Goal: Task Accomplishment & Management: Manage account settings

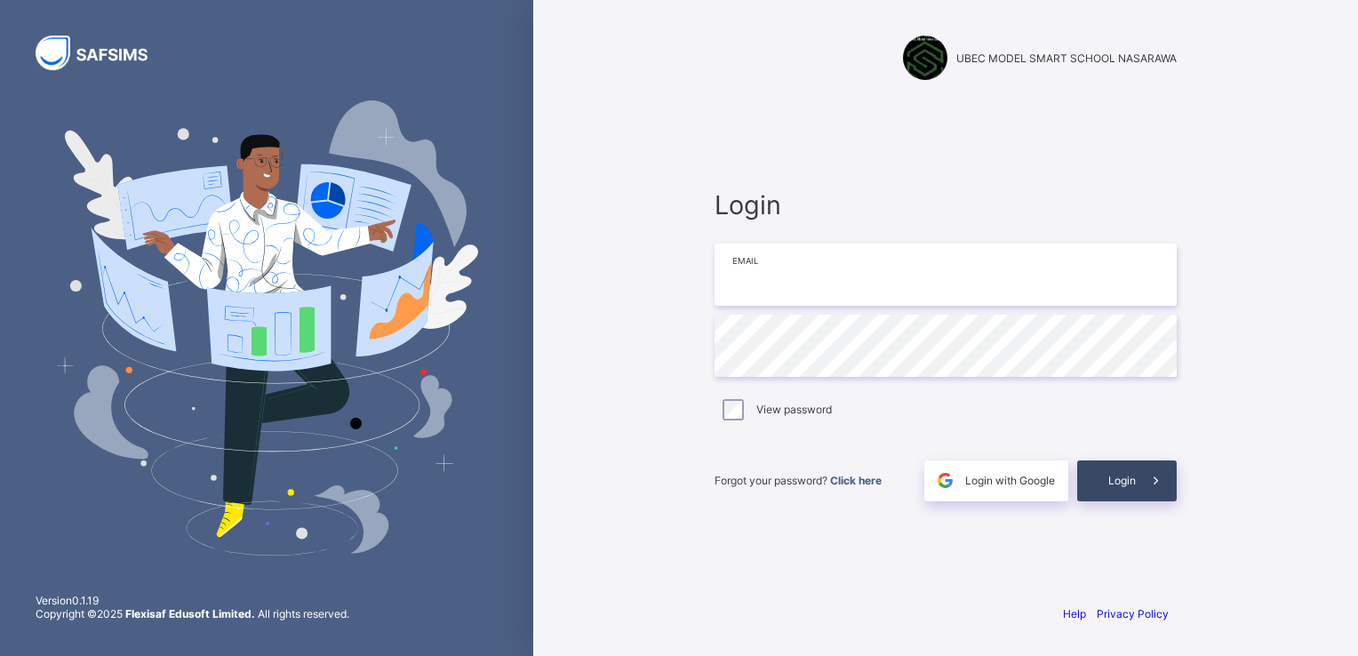
type input "**********"
click at [1117, 474] on span "Login" at bounding box center [1122, 480] width 28 height 13
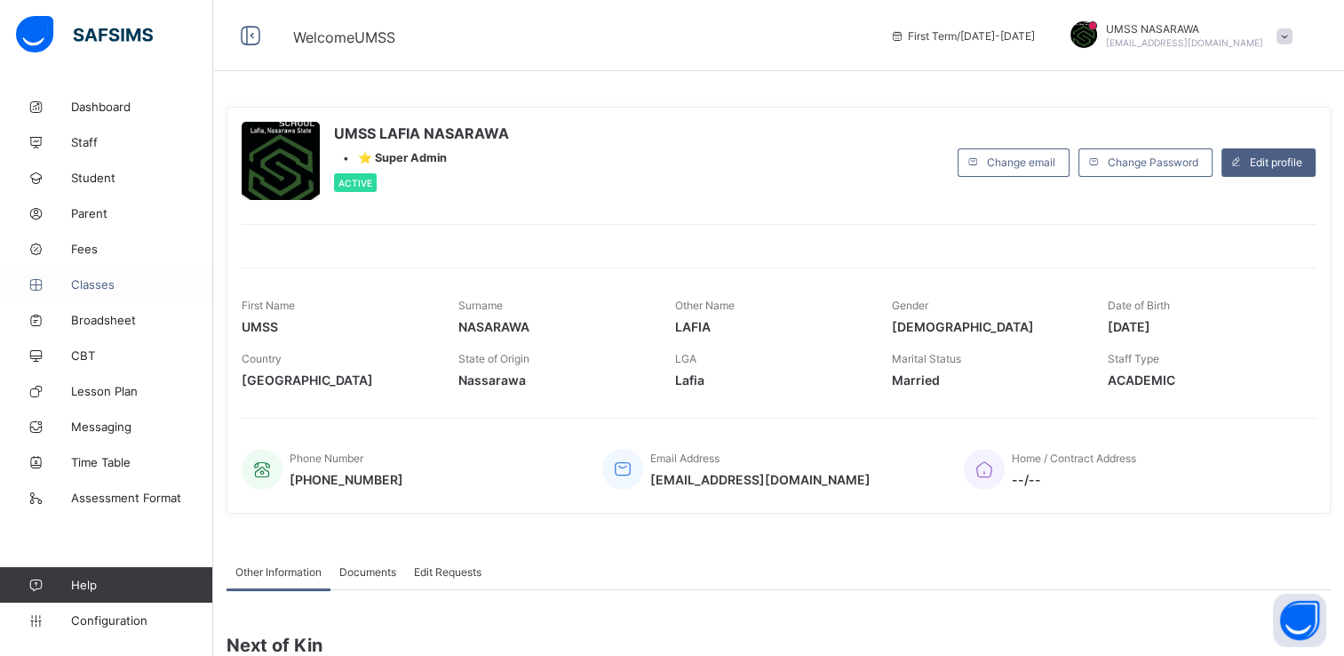
click at [99, 285] on span "Classes" at bounding box center [142, 284] width 142 height 14
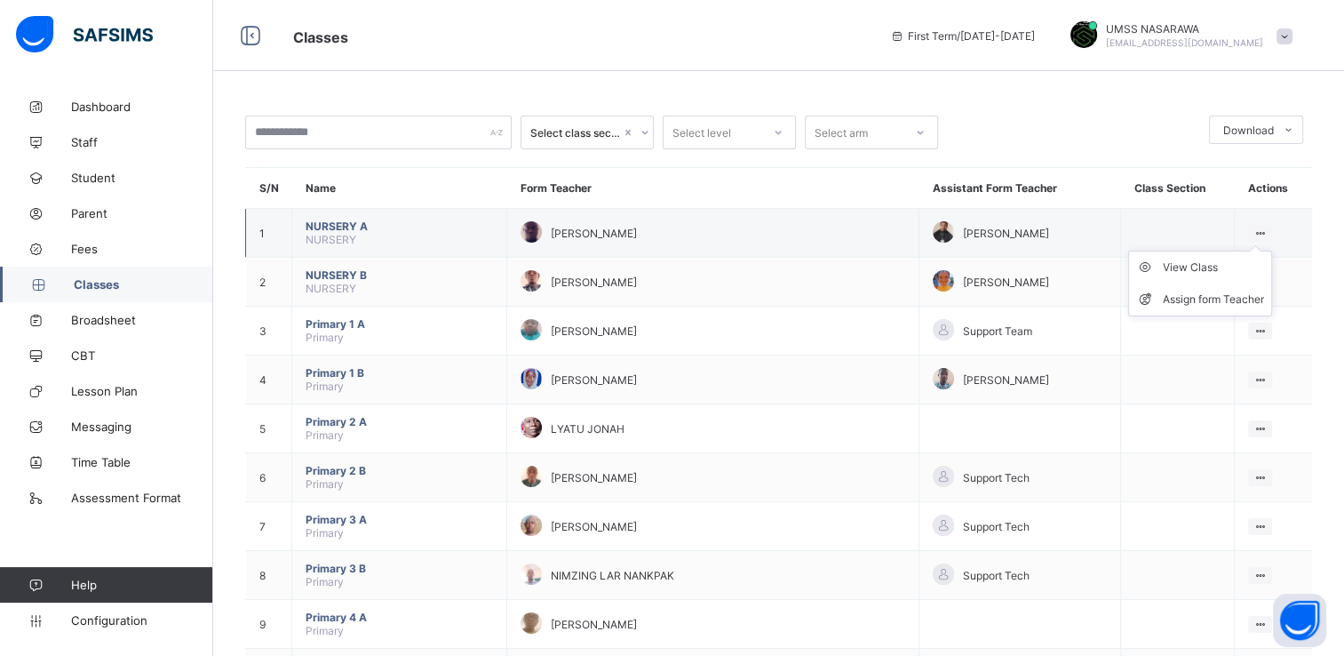
click at [1268, 227] on icon at bounding box center [1260, 233] width 15 height 13
click at [1223, 262] on div "View Class" at bounding box center [1213, 268] width 101 height 18
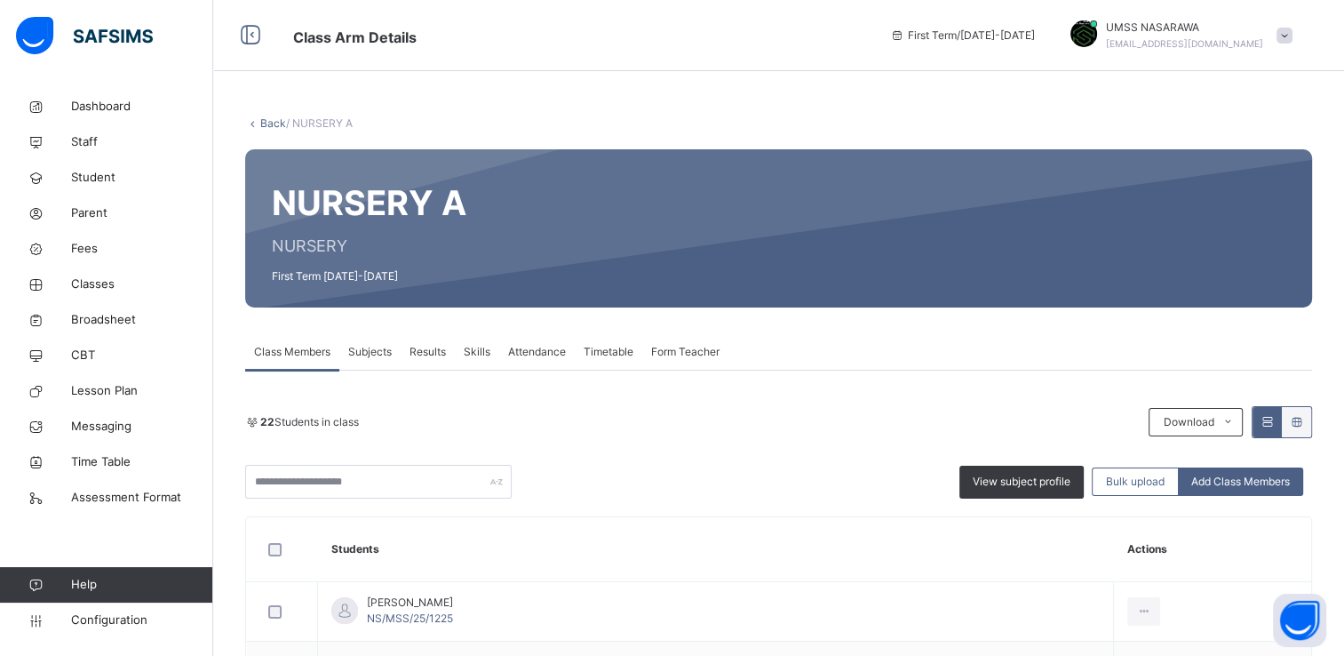
click at [664, 444] on div "22 Students in class Download Pdf Report Excel Report View subject profile Bulk…" at bounding box center [778, 452] width 1067 height 92
click at [319, 475] on input "text" at bounding box center [378, 482] width 267 height 34
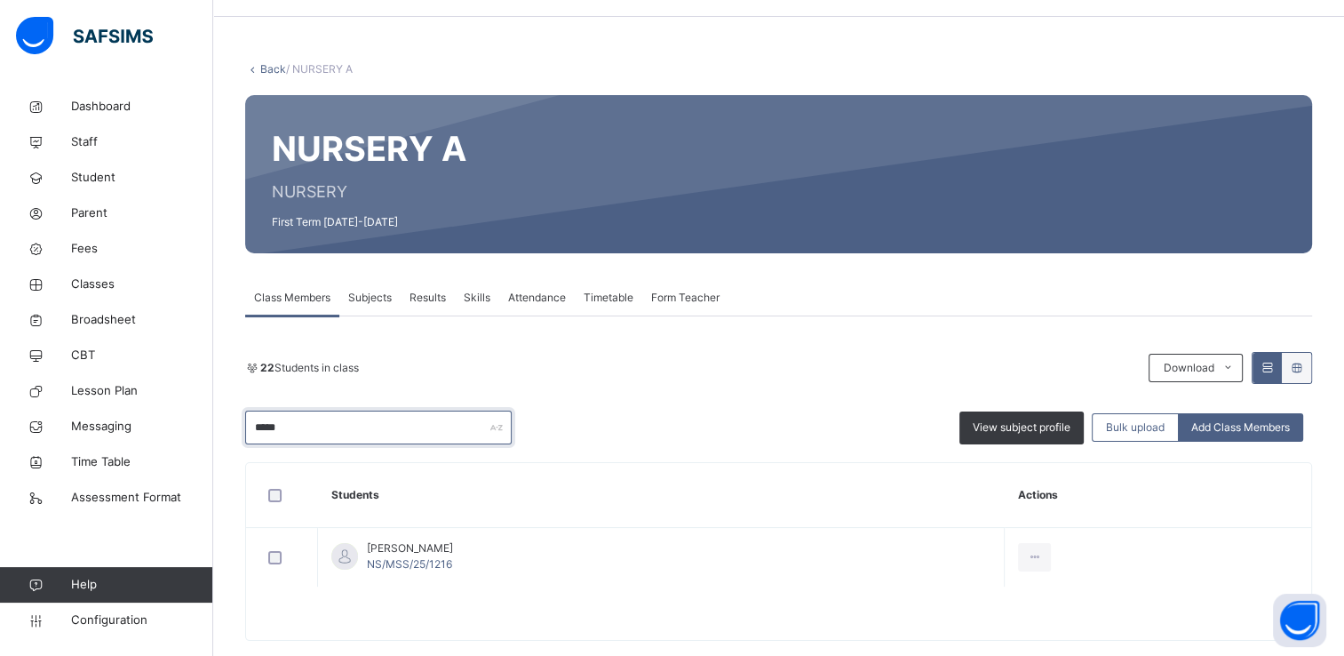
scroll to position [71, 0]
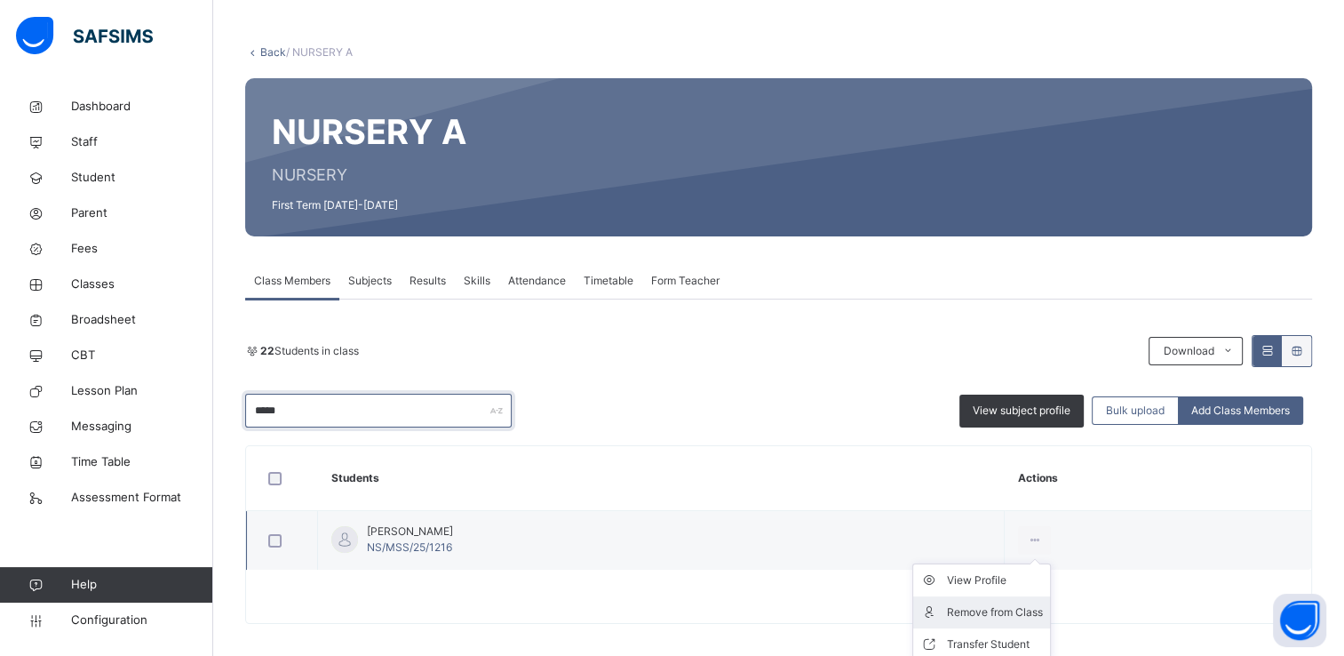
type input "*****"
click at [1007, 606] on div "Remove from Class" at bounding box center [995, 612] width 96 height 18
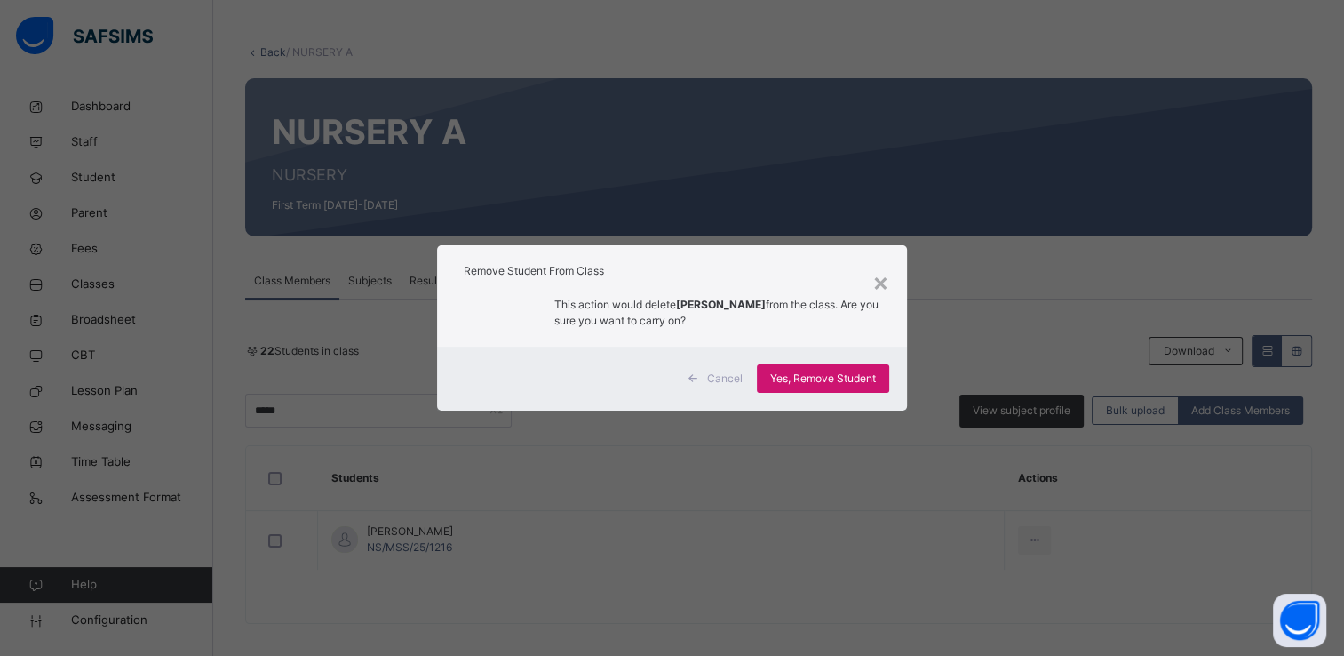
click at [841, 382] on span "Yes, Remove Student" at bounding box center [823, 379] width 106 height 16
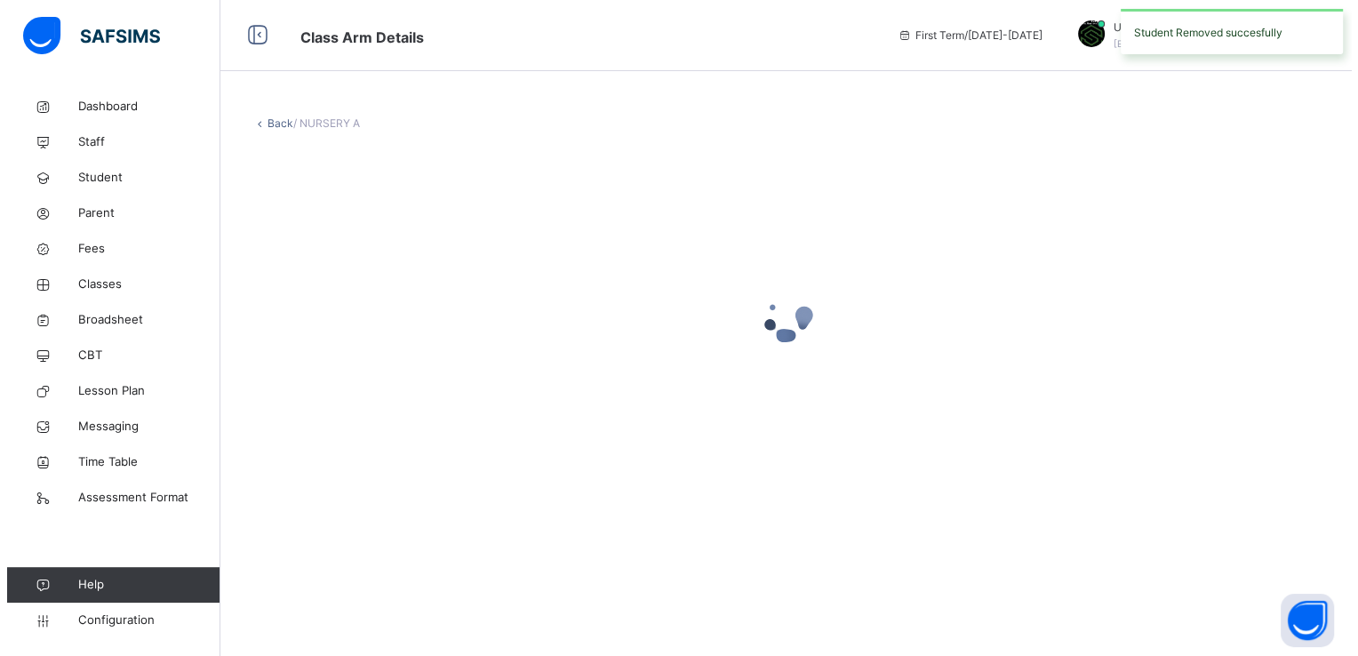
scroll to position [0, 0]
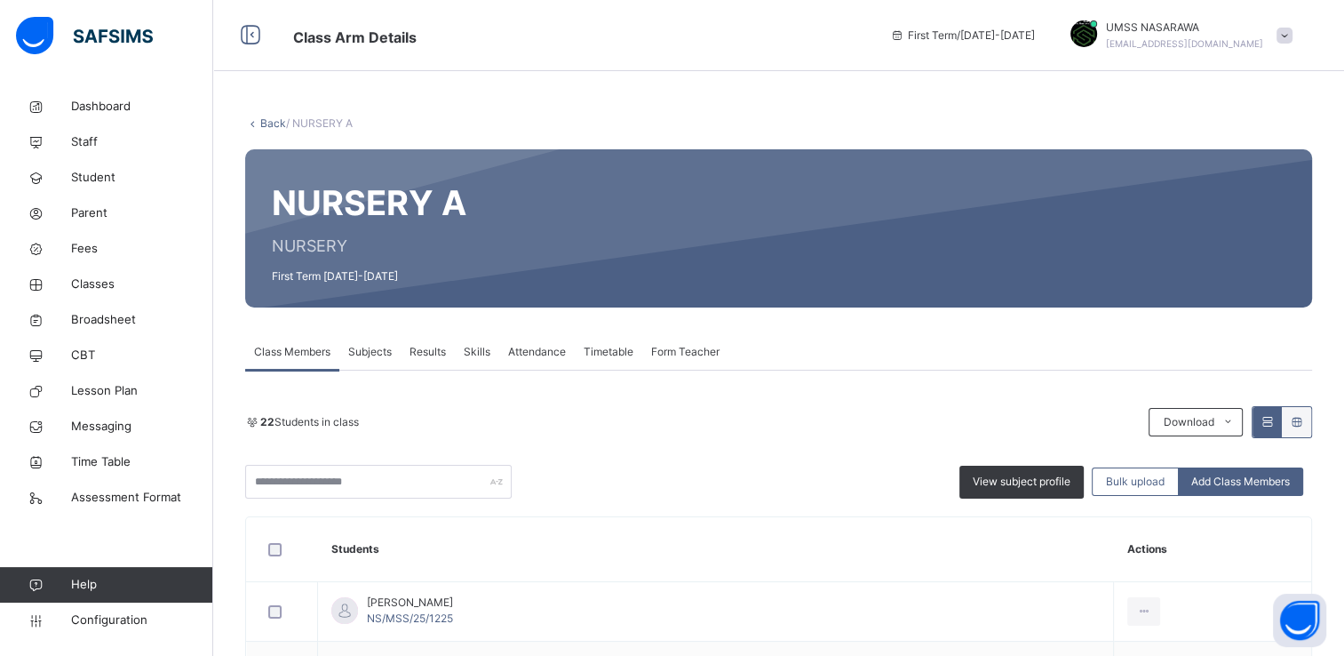
click at [273, 119] on link "Back" at bounding box center [273, 122] width 26 height 13
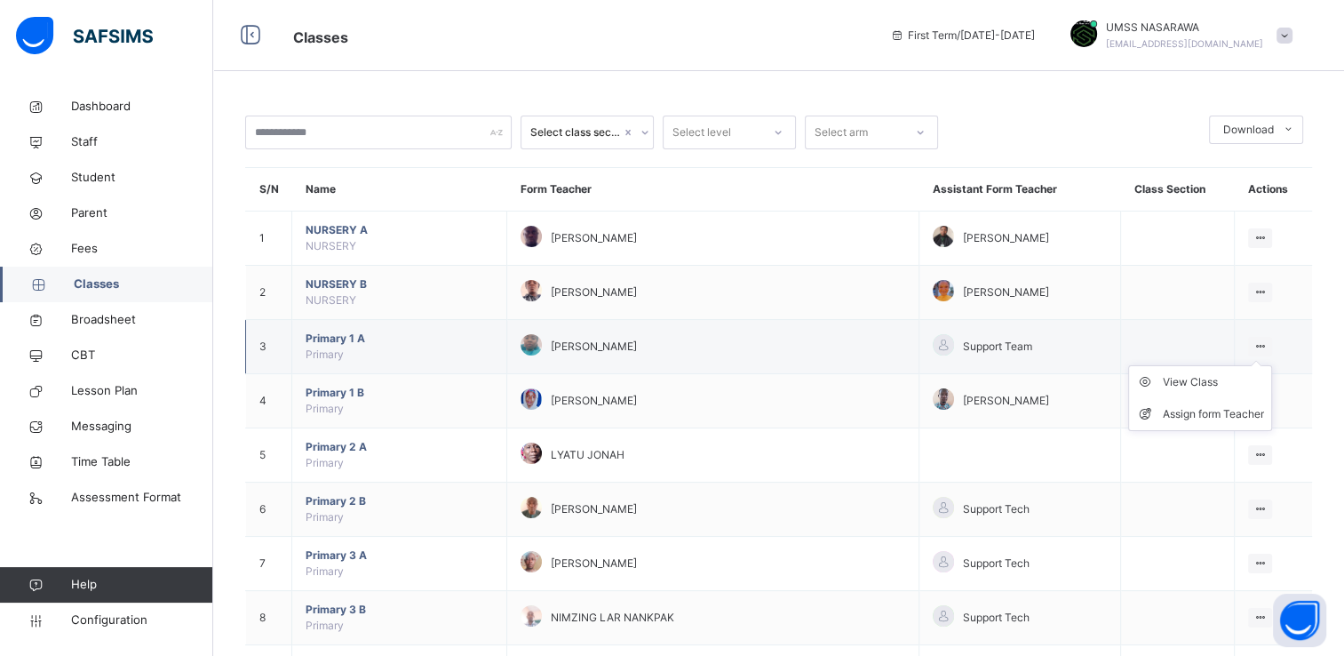
click at [1268, 342] on icon at bounding box center [1260, 345] width 15 height 13
click at [1210, 378] on div "View Class" at bounding box center [1213, 382] width 101 height 18
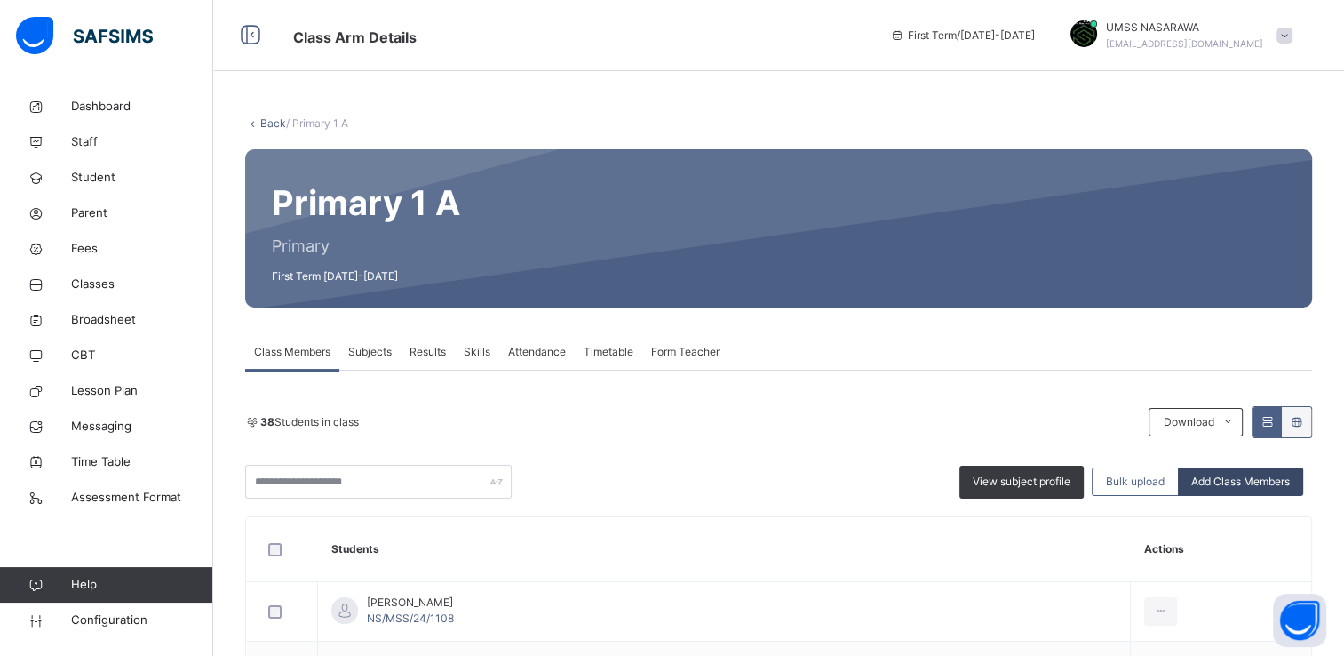
click at [1271, 493] on div "Add Class Members" at bounding box center [1240, 481] width 125 height 28
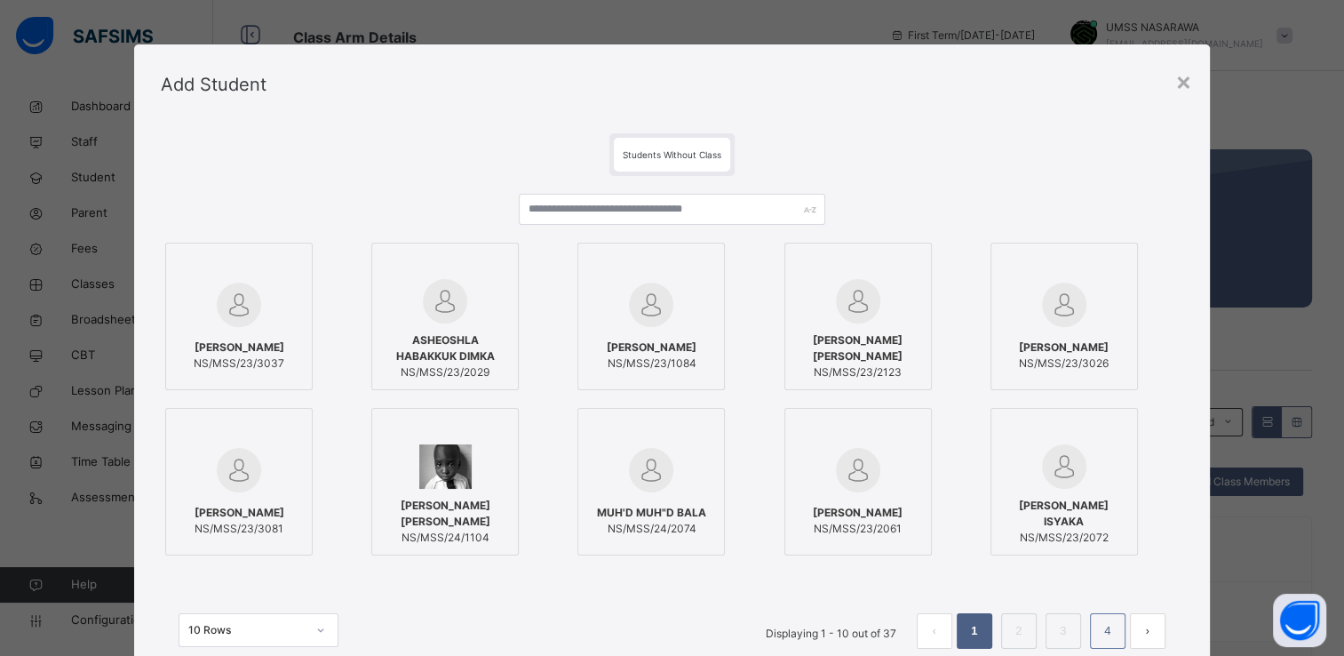
click at [1112, 631] on link "4" at bounding box center [1107, 630] width 17 height 23
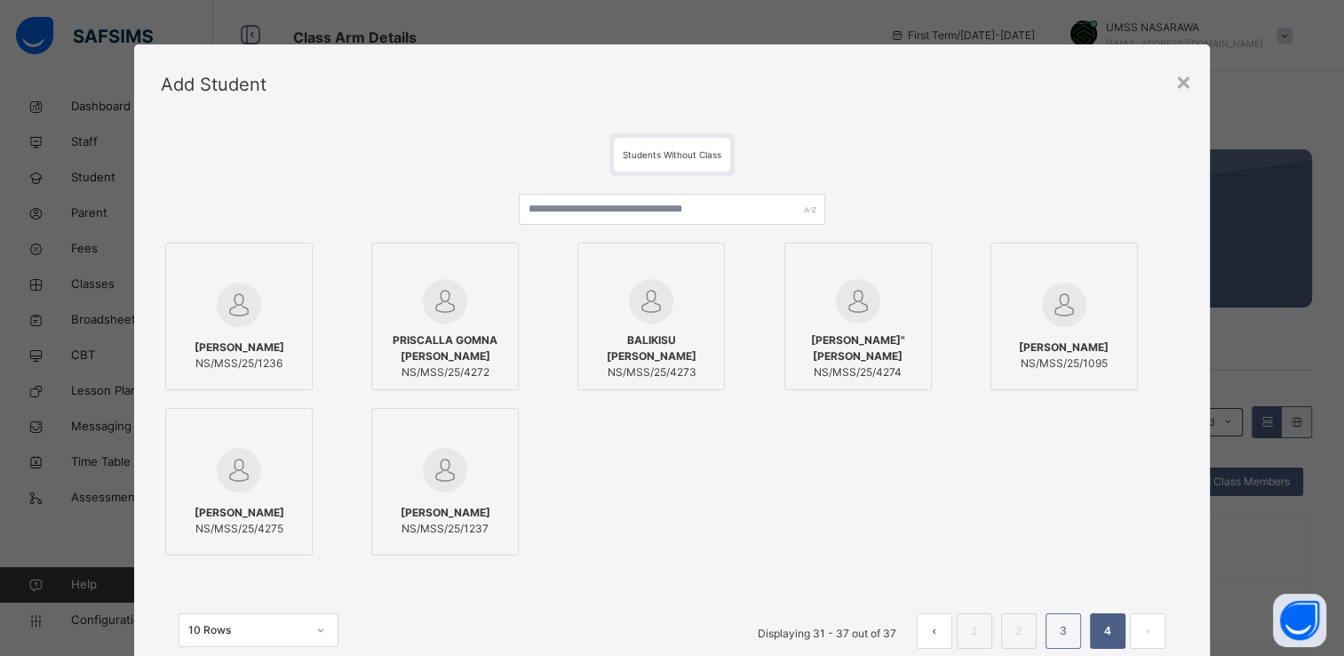
click at [1072, 633] on link "3" at bounding box center [1063, 630] width 17 height 23
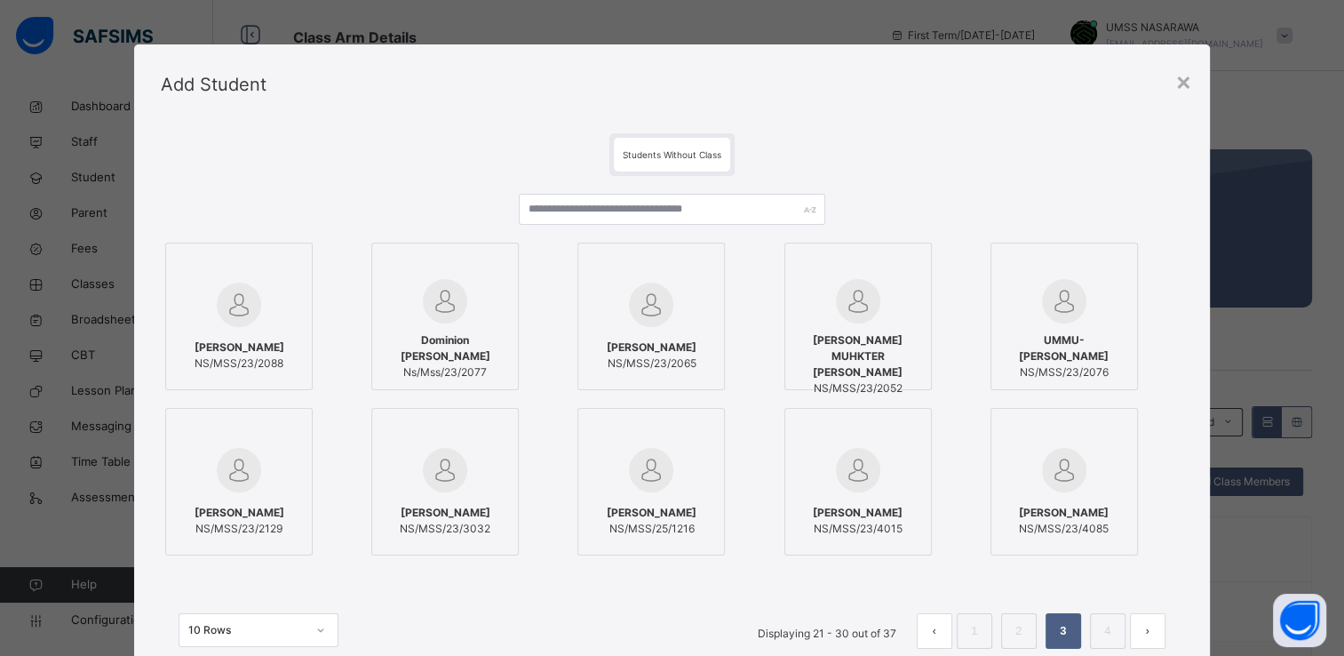
click at [1148, 632] on button "next page" at bounding box center [1148, 631] width 36 height 36
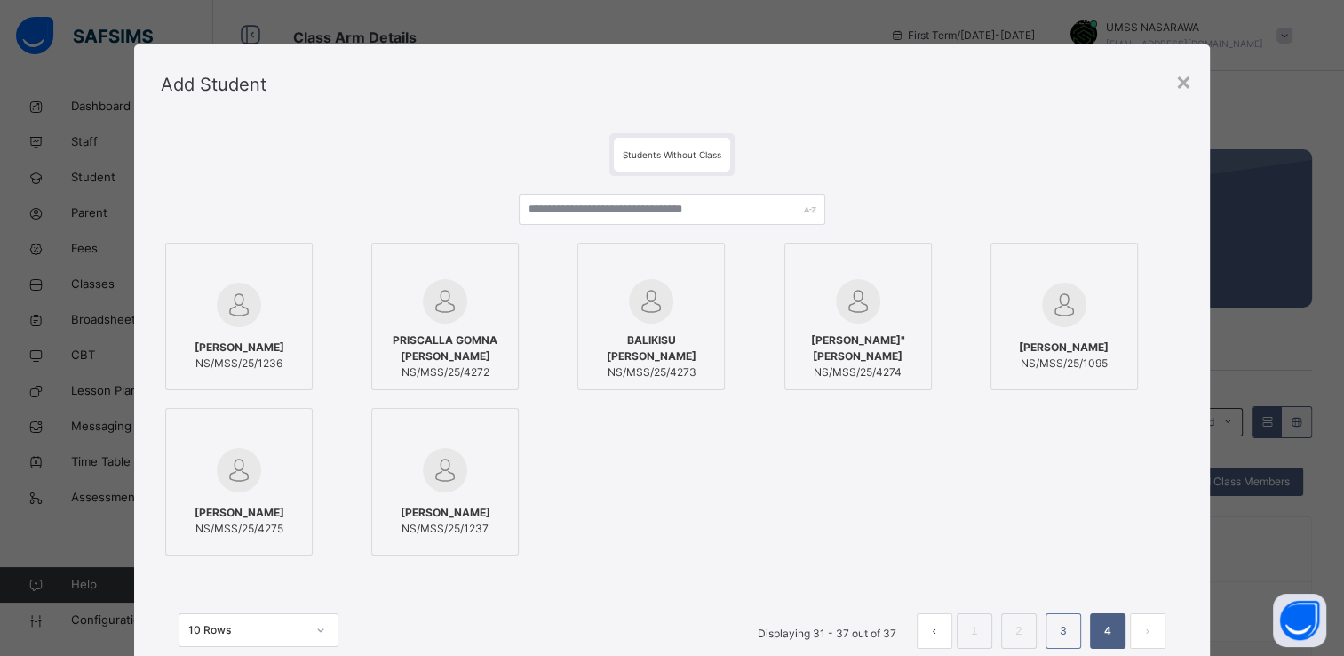
click at [1077, 624] on li "3" at bounding box center [1064, 631] width 36 height 36
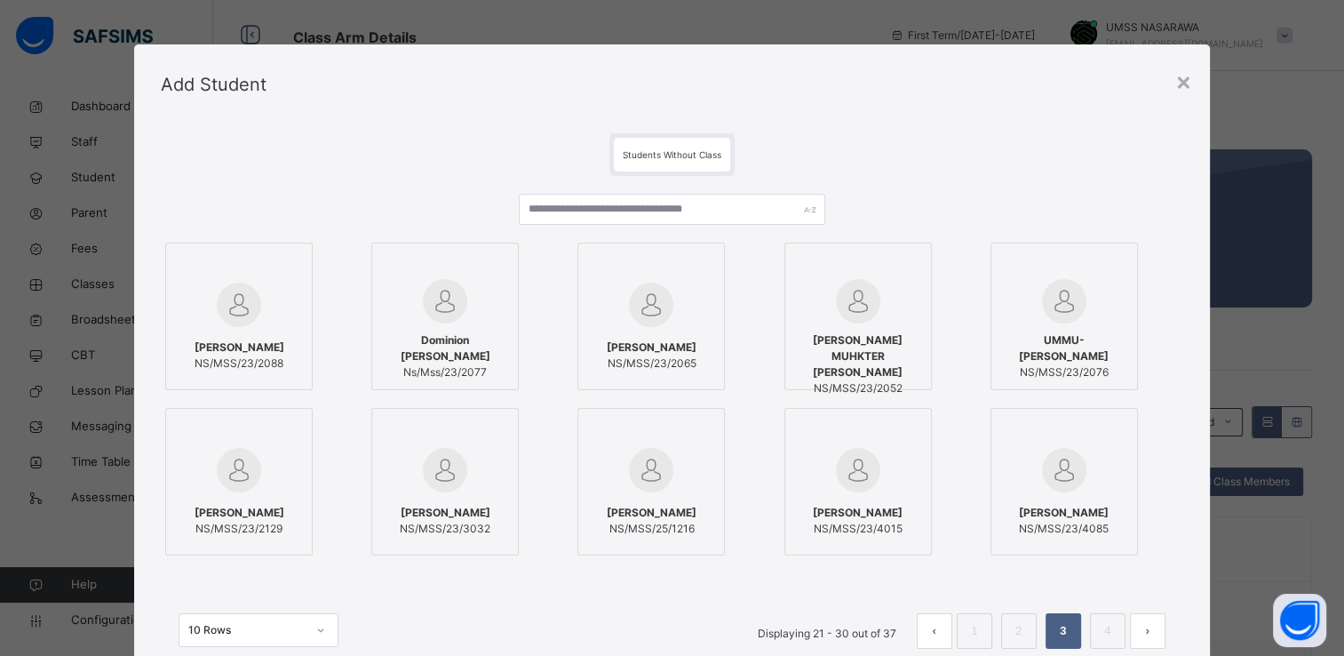
click at [679, 453] on div at bounding box center [651, 470] width 128 height 52
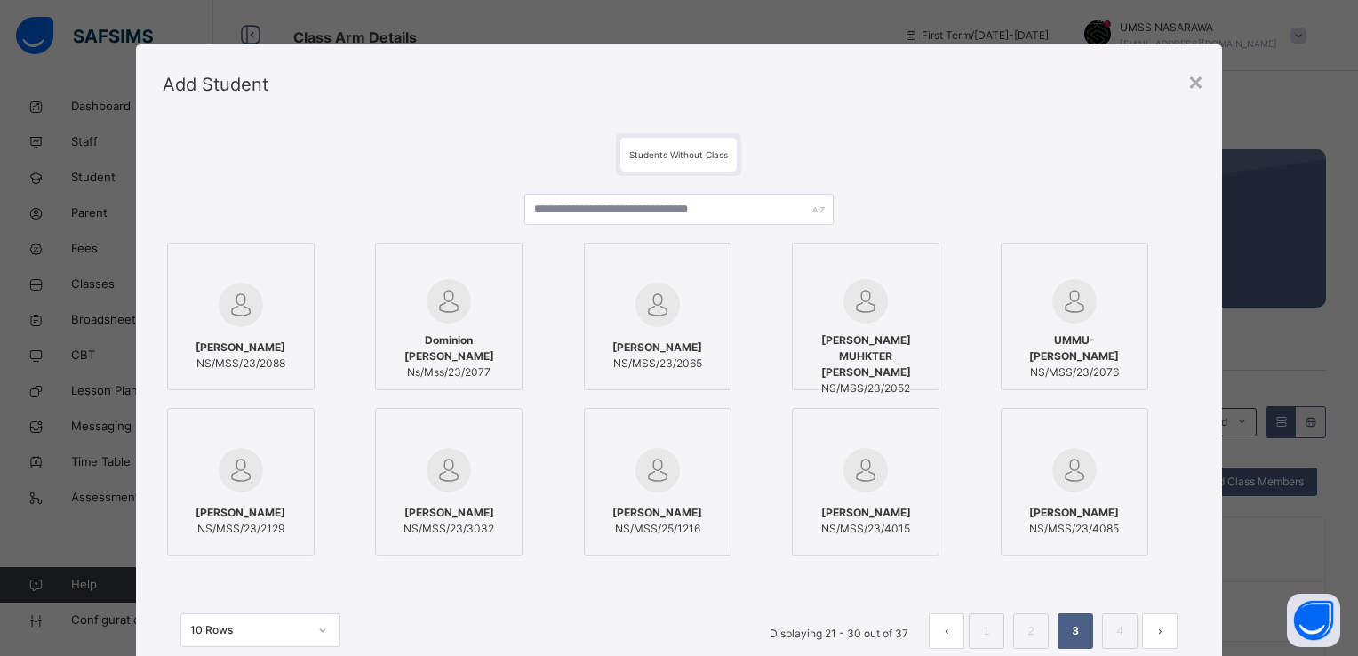
click at [1183, 499] on div "[PERSON_NAME] NS/MSS/23/4085" at bounding box center [1095, 481] width 190 height 147
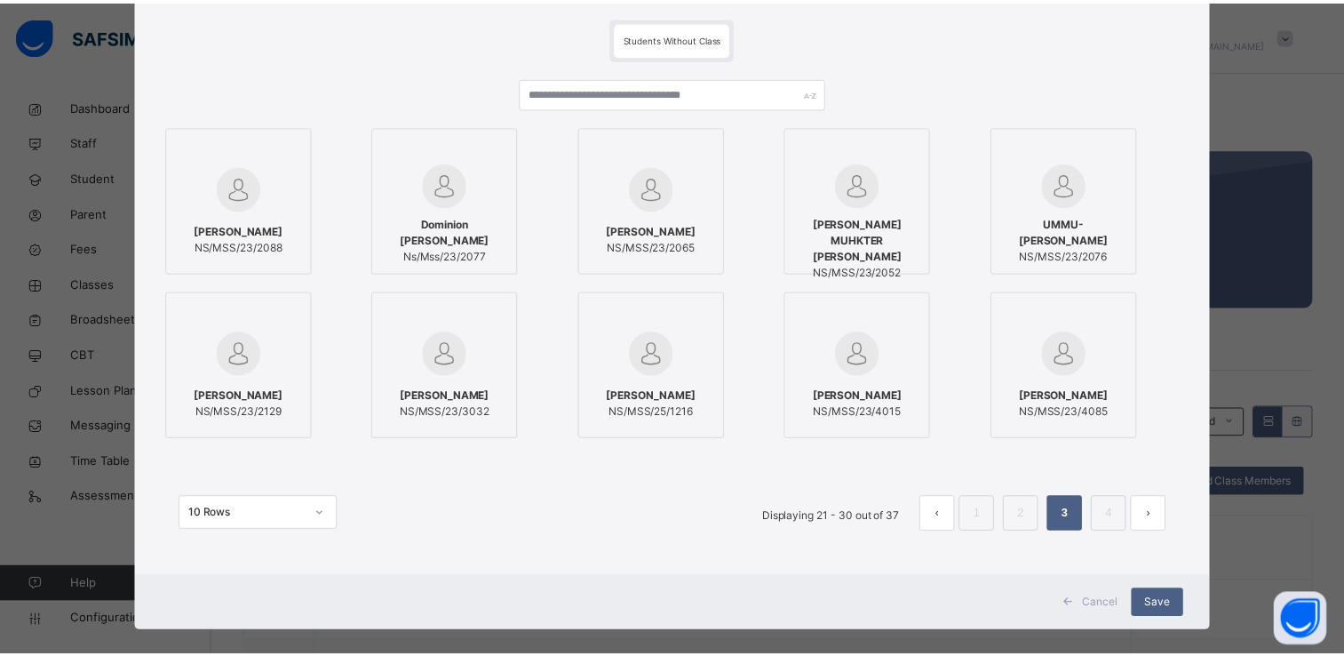
scroll to position [136, 0]
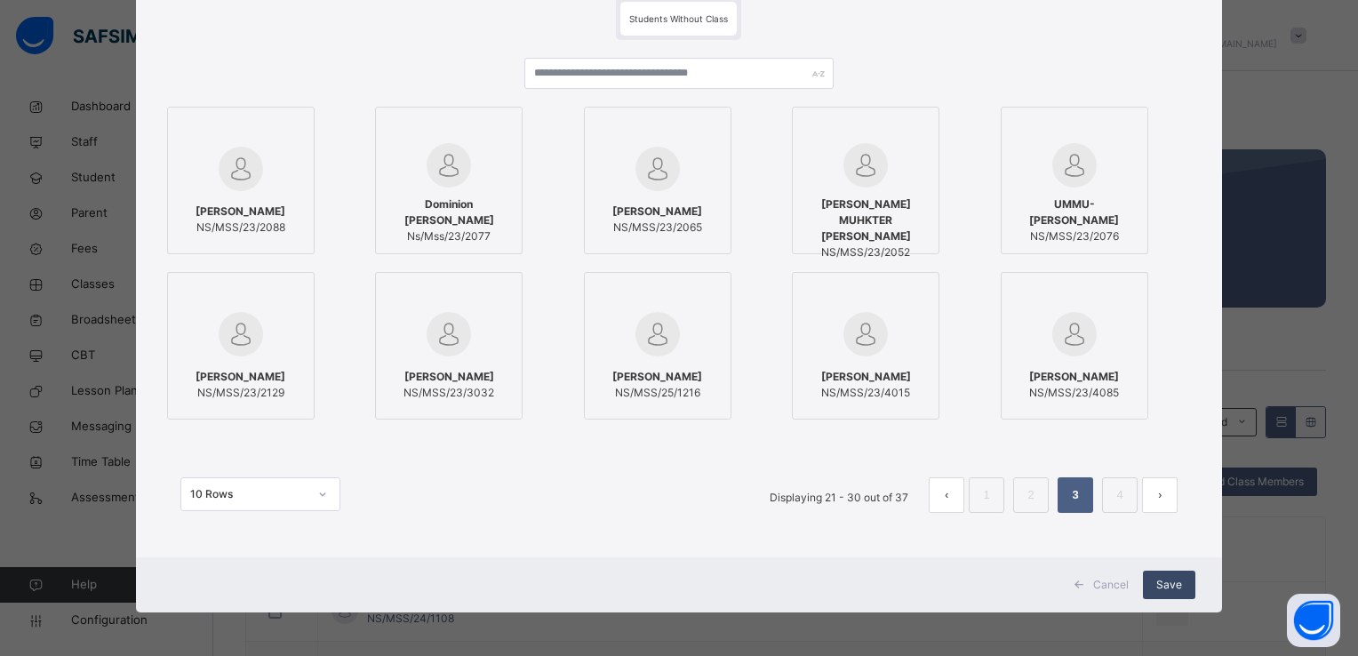
click at [1169, 580] on span "Save" at bounding box center [1169, 585] width 26 height 16
